Goal: Task Accomplishment & Management: Manage account settings

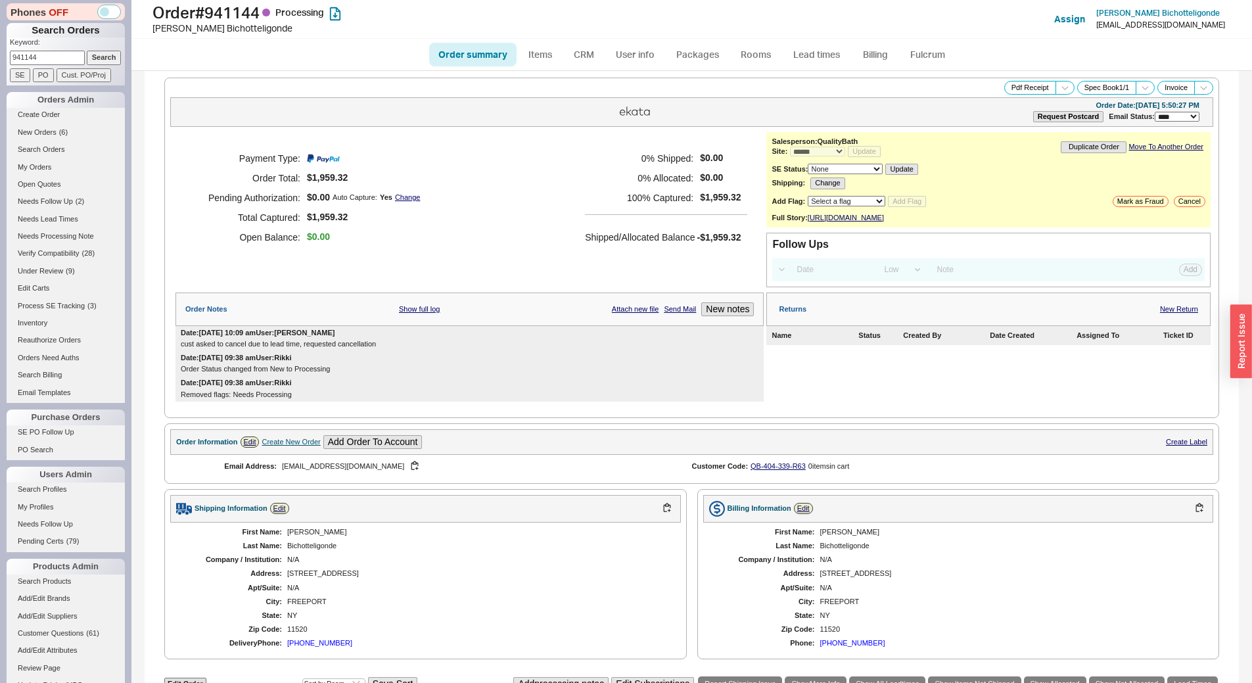
select select "*"
select select "LOW"
select select "3"
click at [1181, 200] on button "Cancel" at bounding box center [1190, 201] width 32 height 11
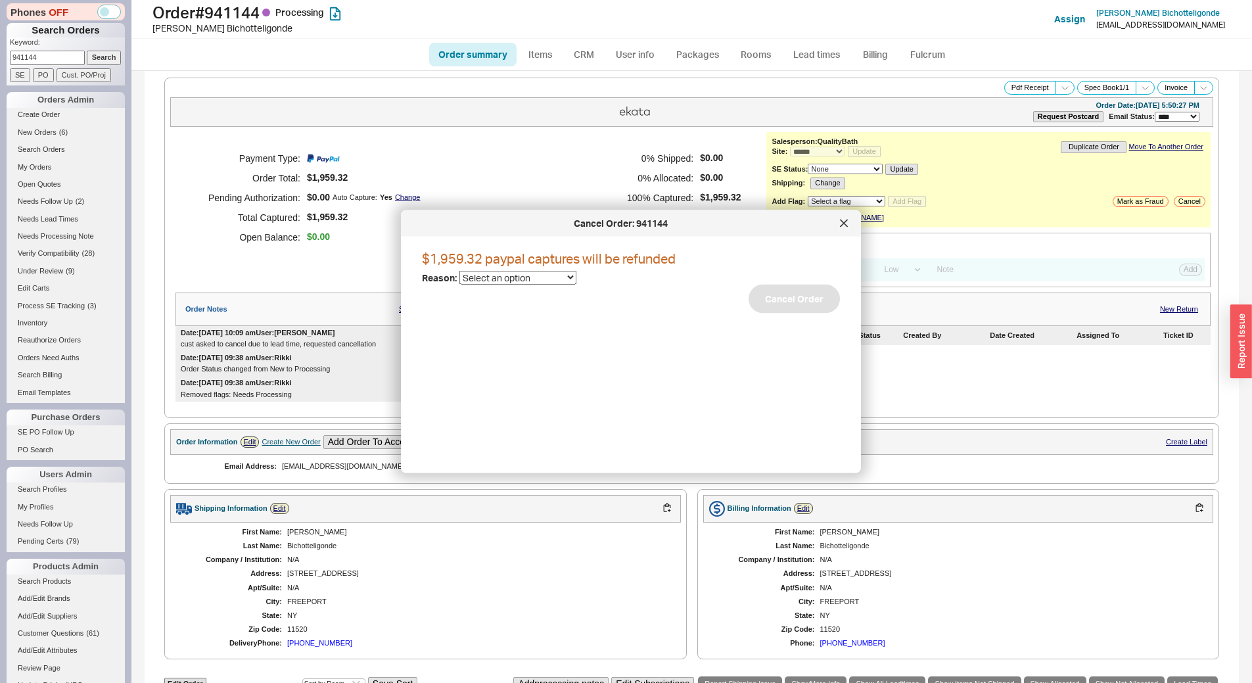
click at [518, 277] on select "Select an option Cancelled Return Combined Lead time Discontinued Sales rep/Web…" at bounding box center [517, 278] width 117 height 14
select select "6"
click at [459, 271] on select "Select an option Cancelled Return Combined Lead time Discontinued Sales rep/Web…" at bounding box center [517, 278] width 117 height 14
click at [799, 302] on button "Cancel Order" at bounding box center [793, 299] width 91 height 29
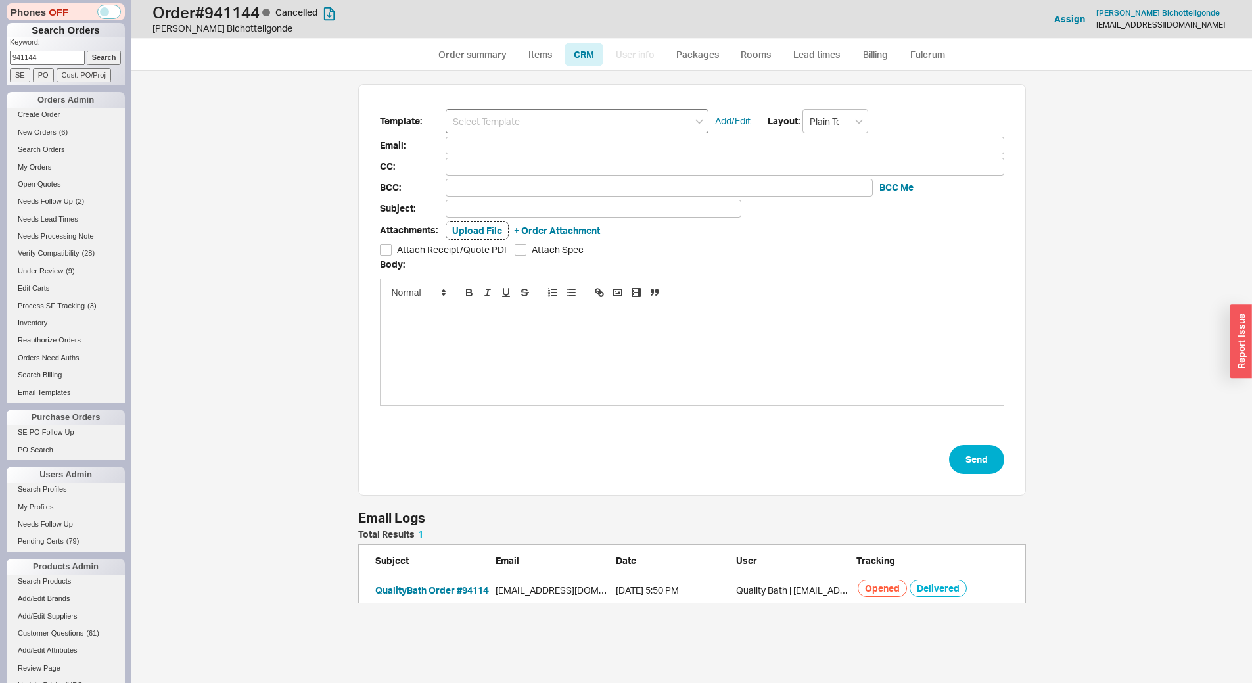
scroll to position [64, 658]
click at [542, 119] on input at bounding box center [577, 121] width 263 height 24
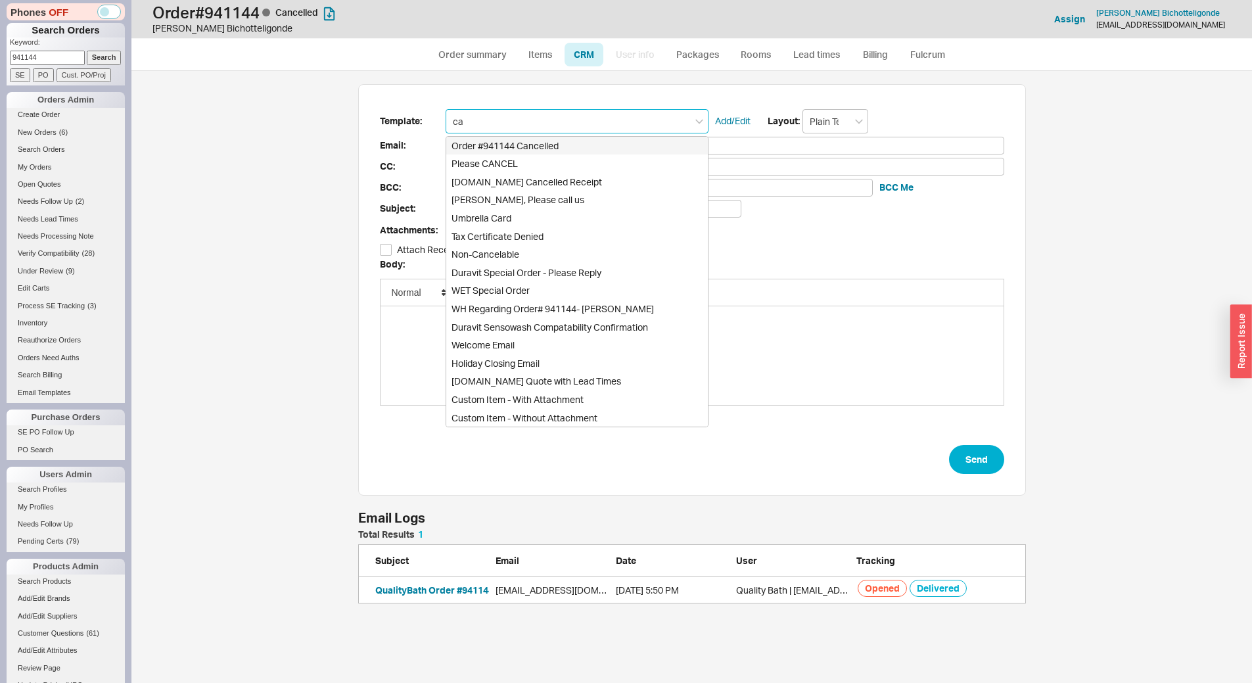
type input "can"
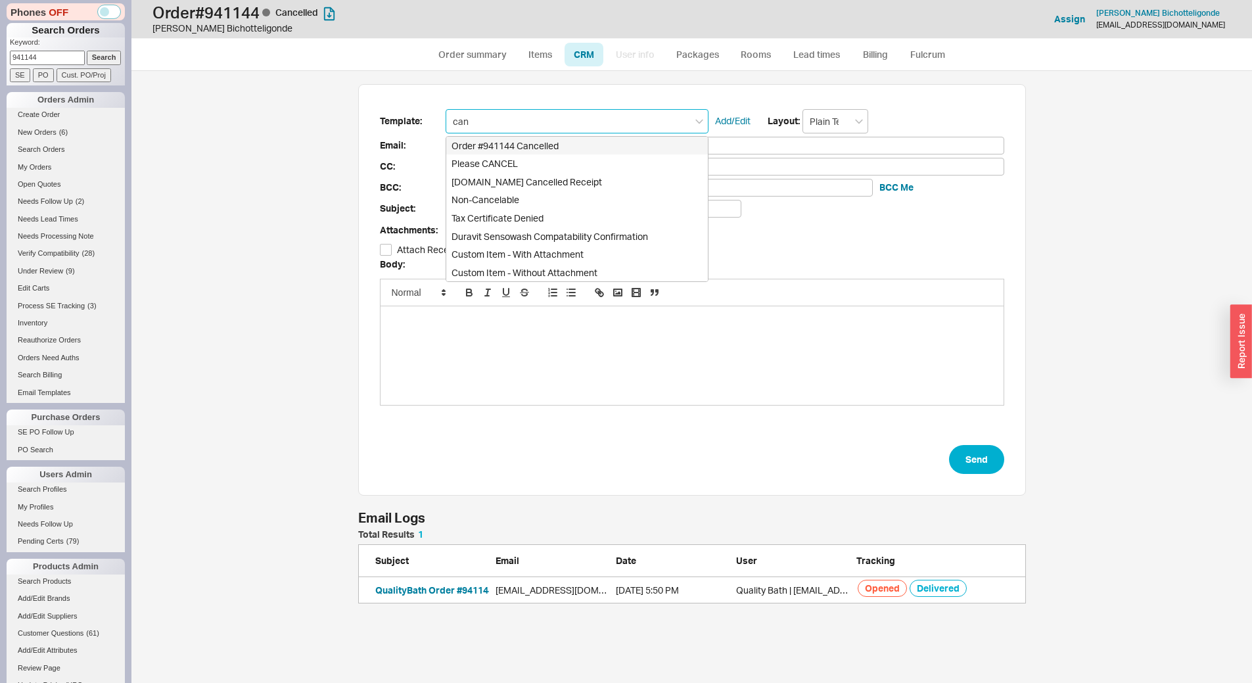
click at [526, 146] on div "Order #941144 Cancelled" at bounding box center [577, 146] width 262 height 18
type input "[EMAIL_ADDRESS][DOMAIN_NAME]"
type input "Order #941144 Cancelled"
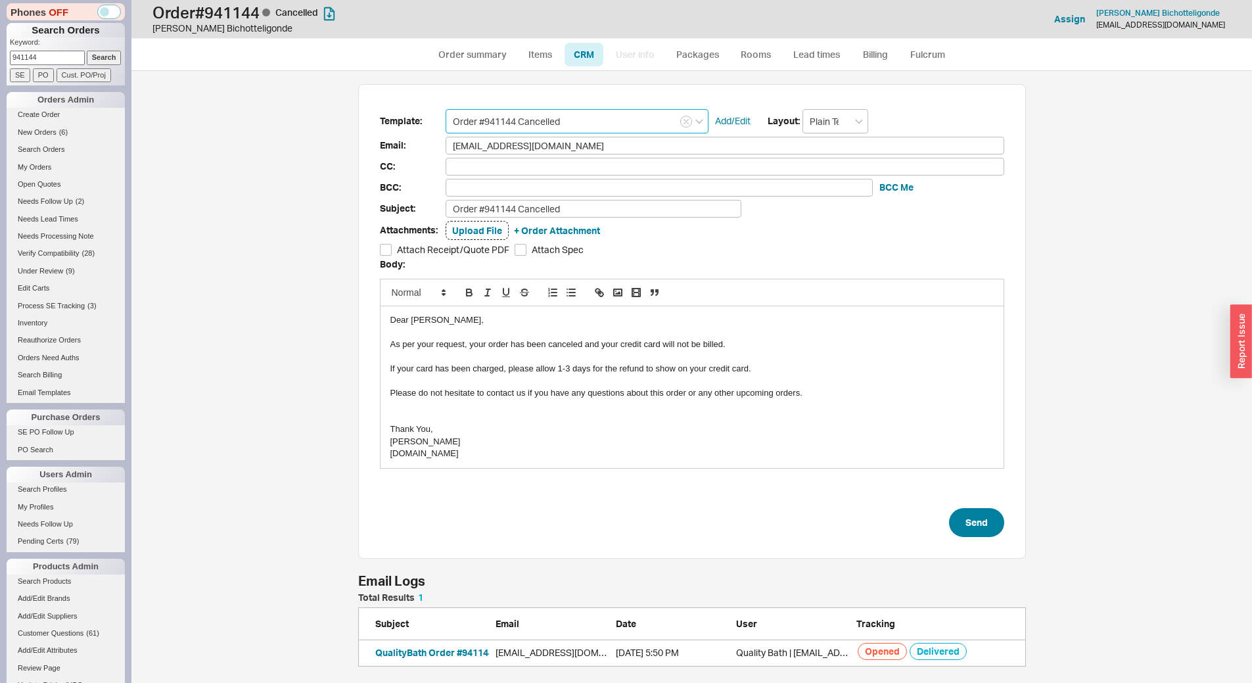
type input "Order #941144 Cancelled"
click at [969, 530] on button "Send" at bounding box center [976, 522] width 55 height 29
select select "*"
select select "LOW"
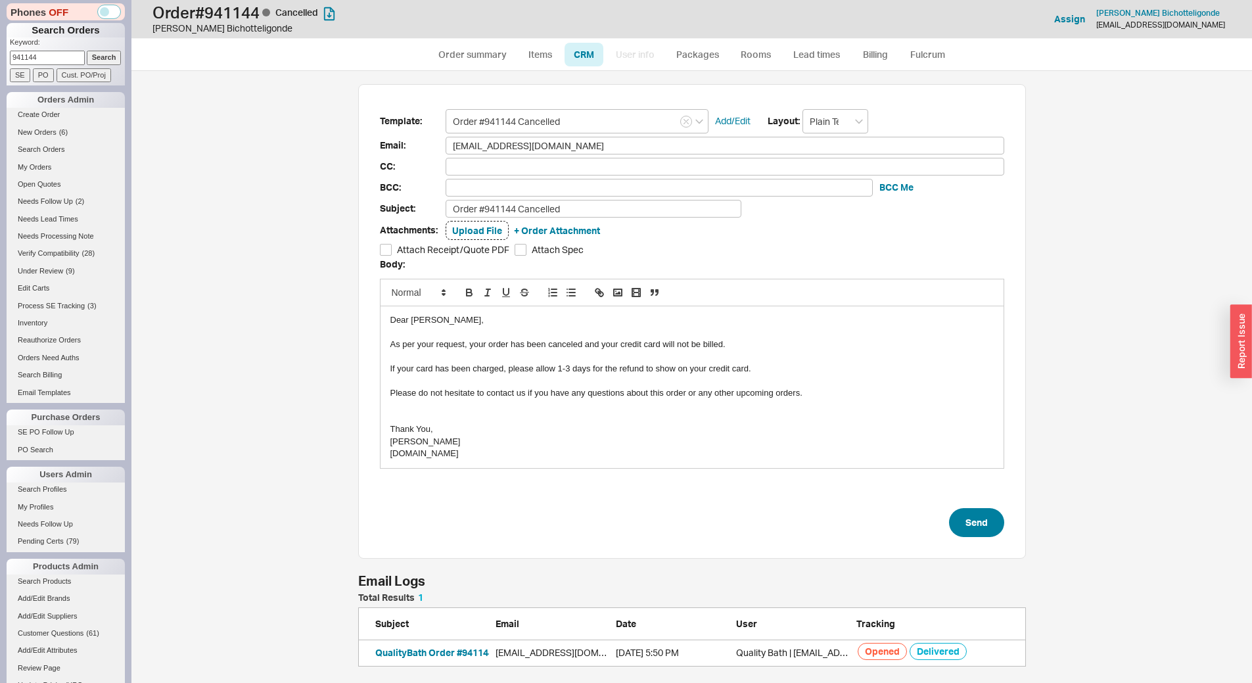
select select "3"
